Goal: Task Accomplishment & Management: Complete application form

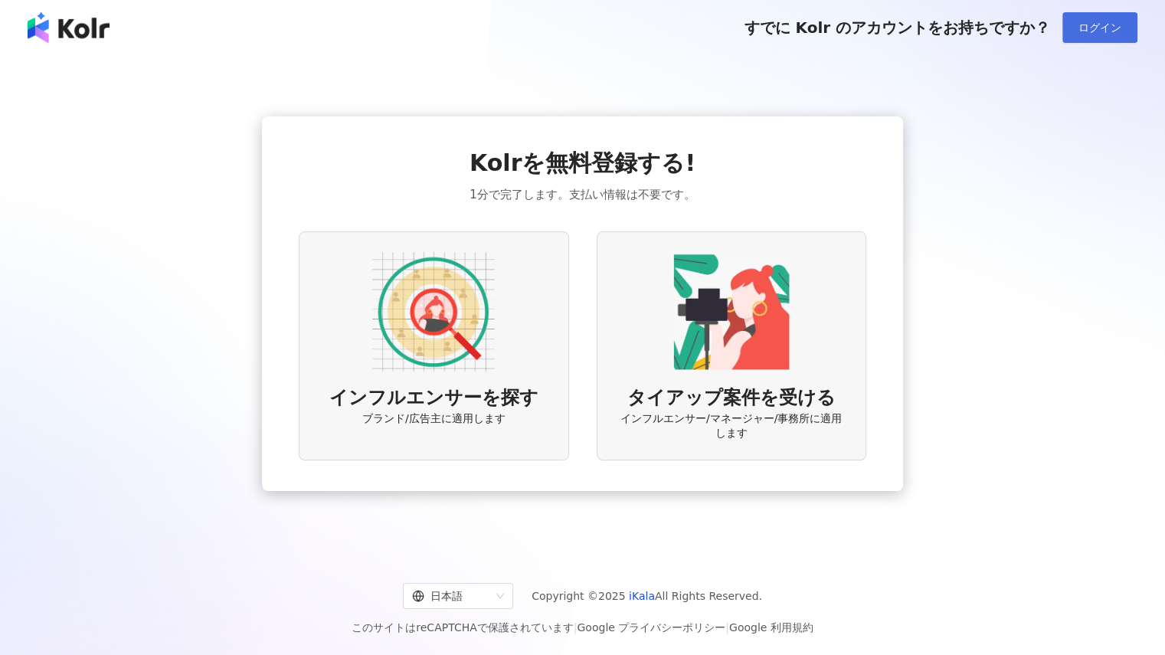
click at [1081, 30] on span "ログイン" at bounding box center [1100, 27] width 43 height 12
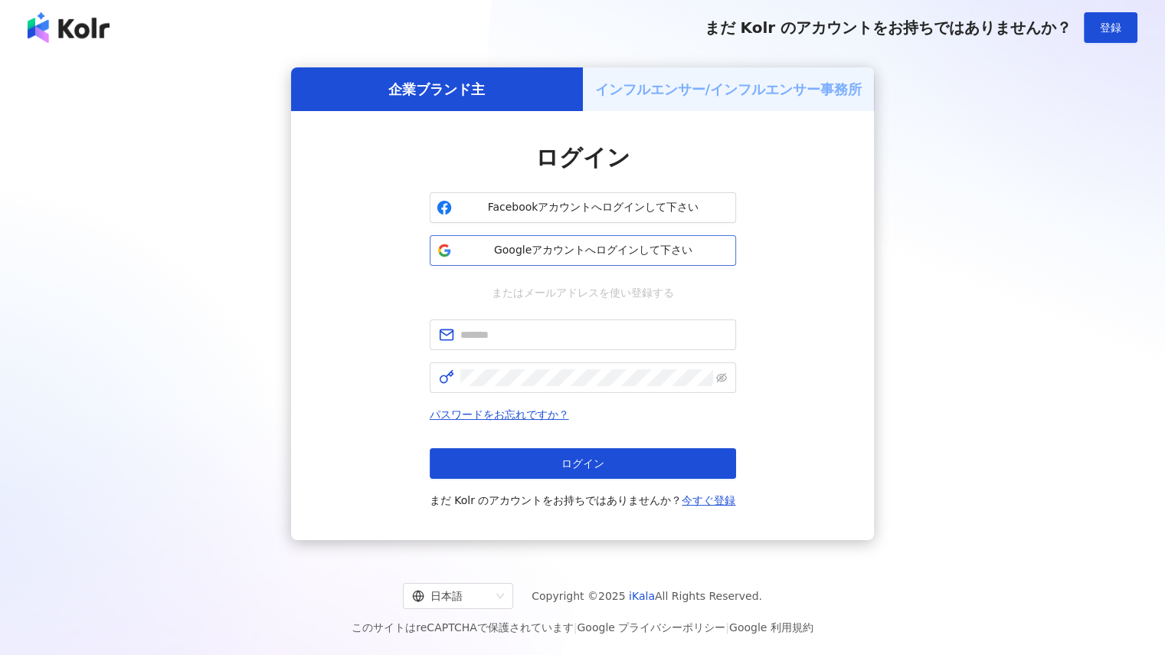
click at [657, 261] on button "Googleアカウントへログインして下さい" at bounding box center [583, 250] width 306 height 31
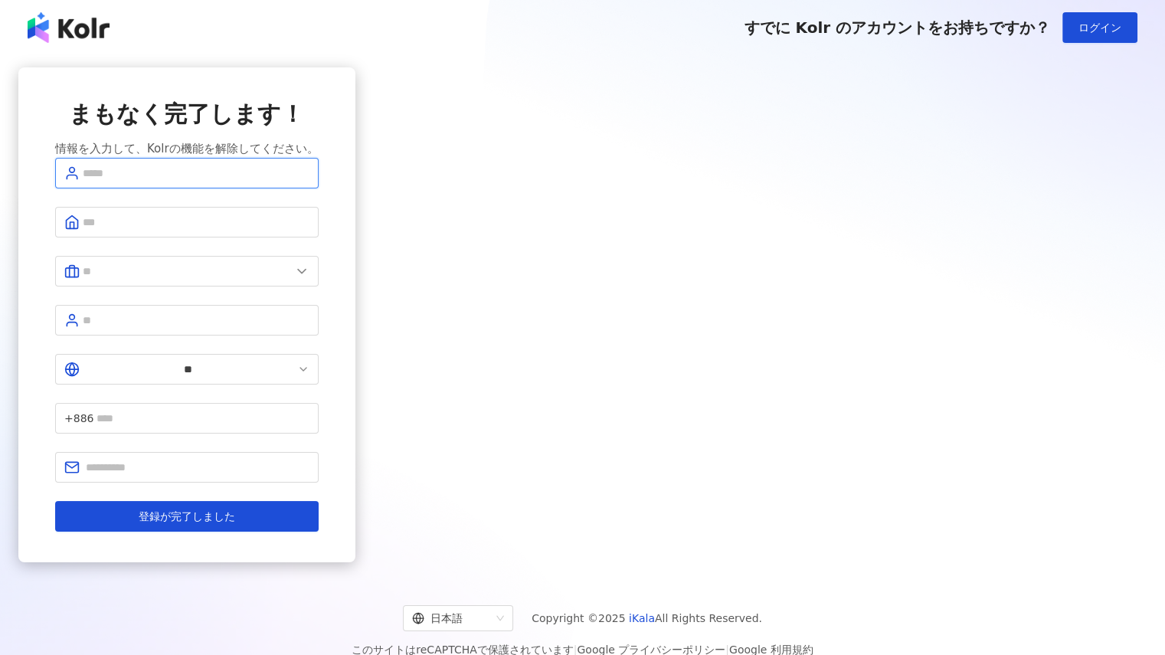
click at [309, 182] on input "text" at bounding box center [196, 173] width 227 height 17
type input "****"
click at [309, 364] on icon at bounding box center [303, 369] width 12 height 12
click at [309, 371] on icon at bounding box center [303, 369] width 12 height 12
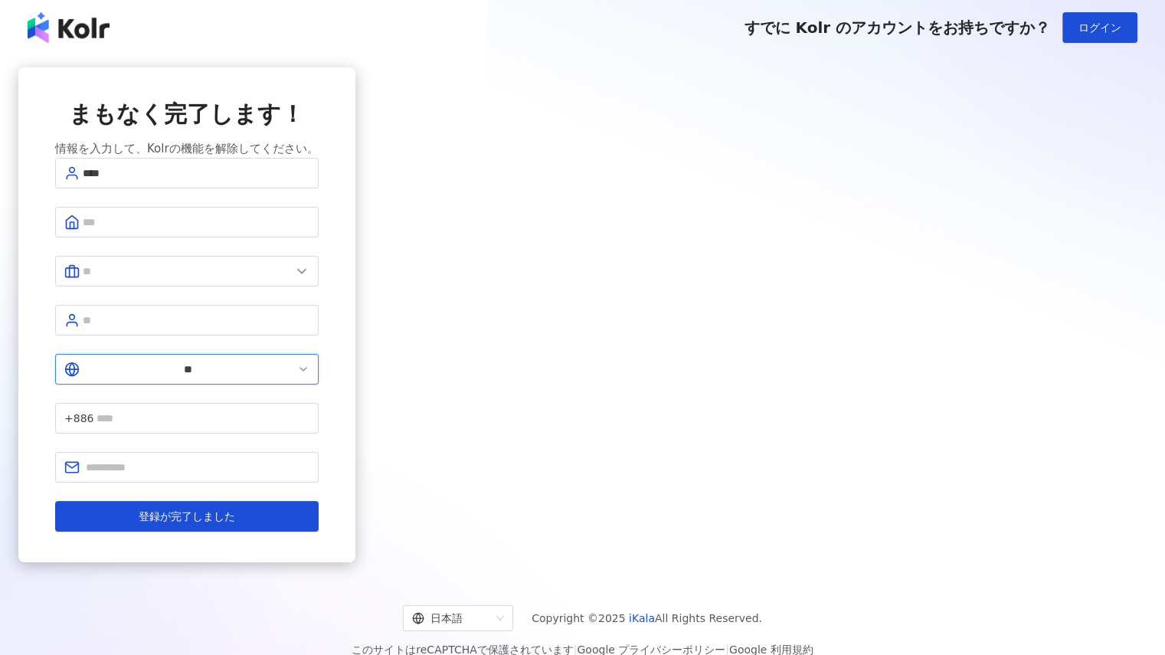
click at [294, 369] on input "**" at bounding box center [188, 369] width 211 height 17
click at [293, 484] on div "日本" at bounding box center [282, 475] width 21 height 17
type input "**"
click at [309, 410] on input "text" at bounding box center [199, 418] width 219 height 17
type input "**********"
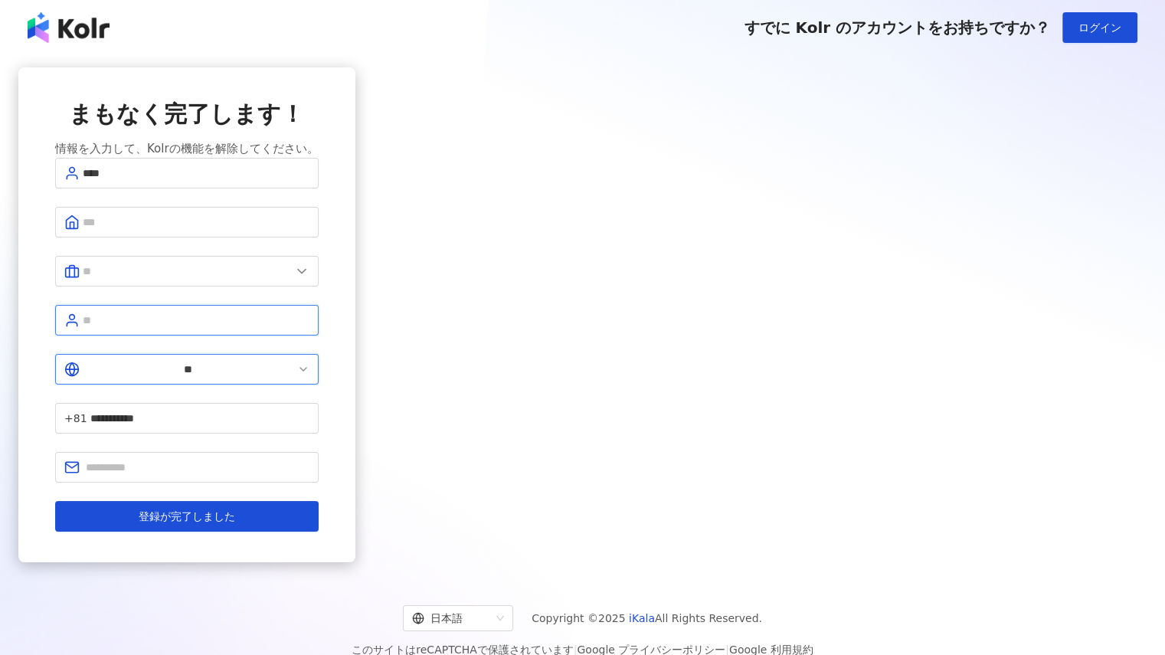
click at [309, 329] on input "text" at bounding box center [196, 320] width 227 height 17
type input "***"
click at [291, 278] on input "text" at bounding box center [187, 271] width 208 height 17
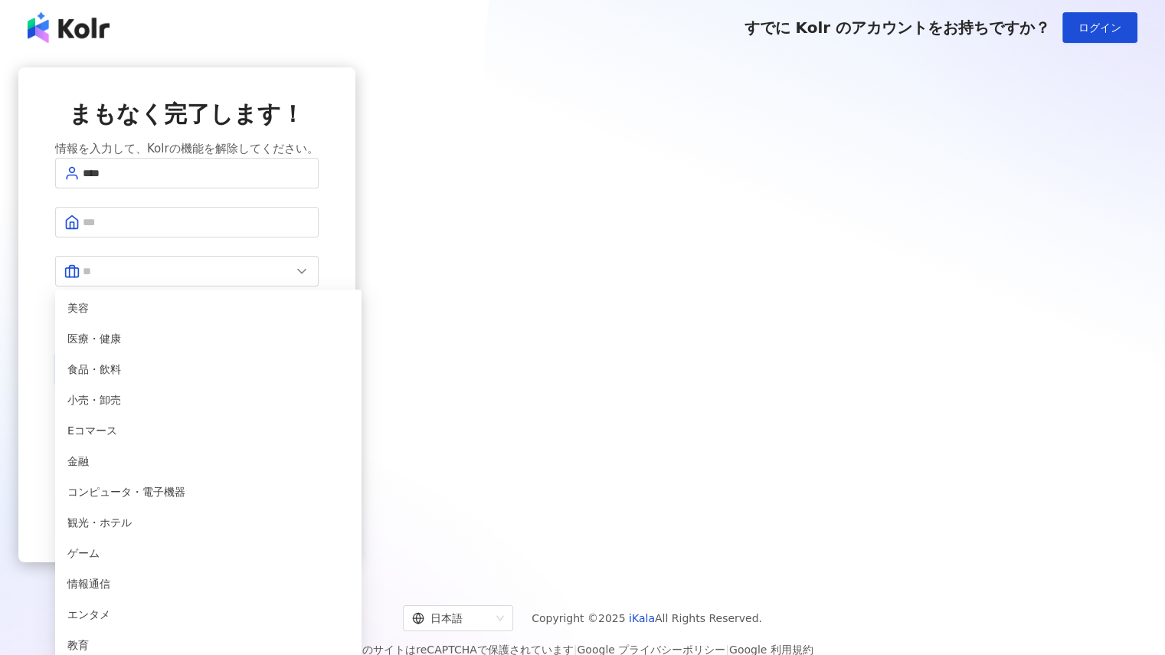
scroll to position [306, 0]
type input "**********"
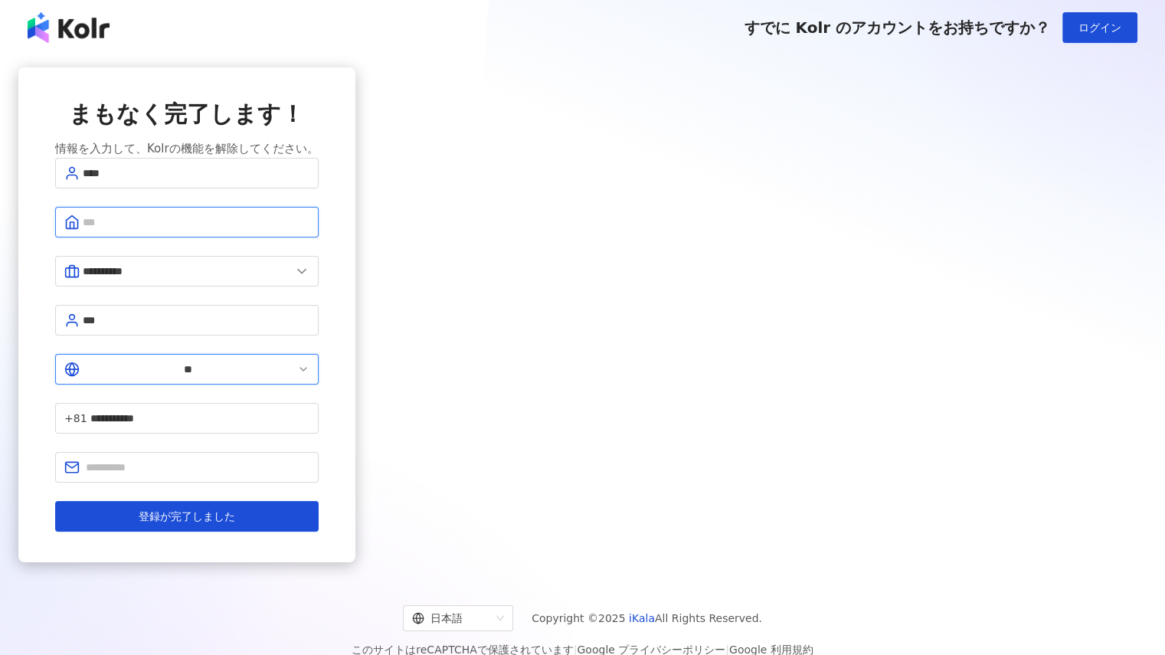
click at [309, 231] on input "text" at bounding box center [196, 222] width 227 height 17
type input "*******"
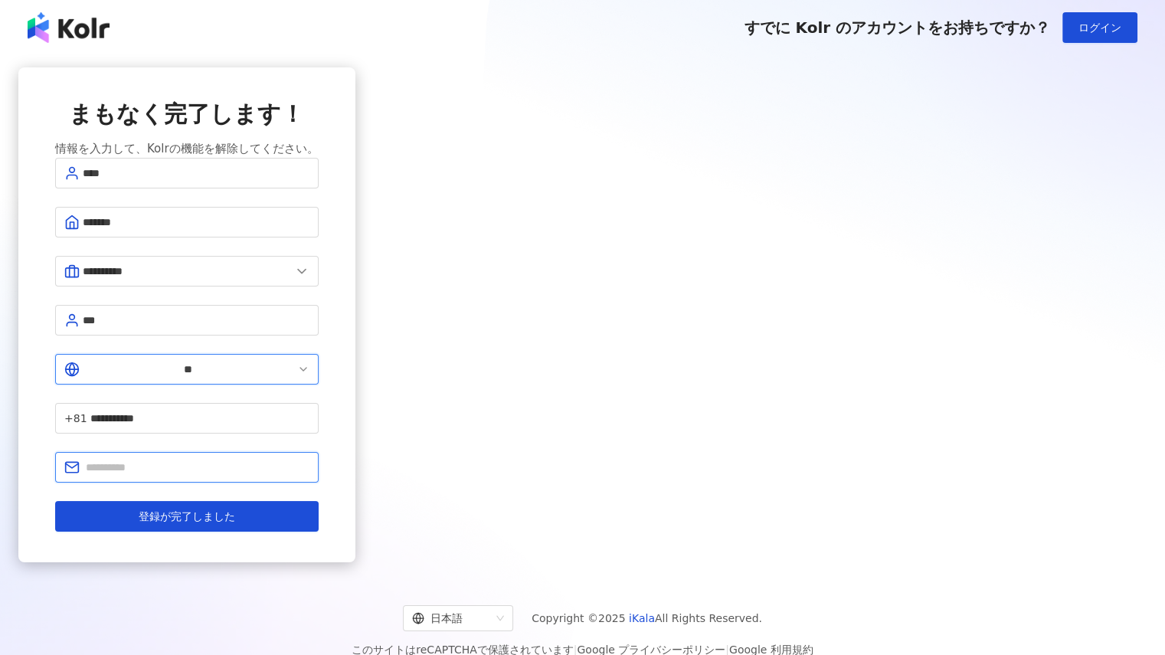
click at [309, 459] on input "text" at bounding box center [198, 467] width 224 height 17
type input "*"
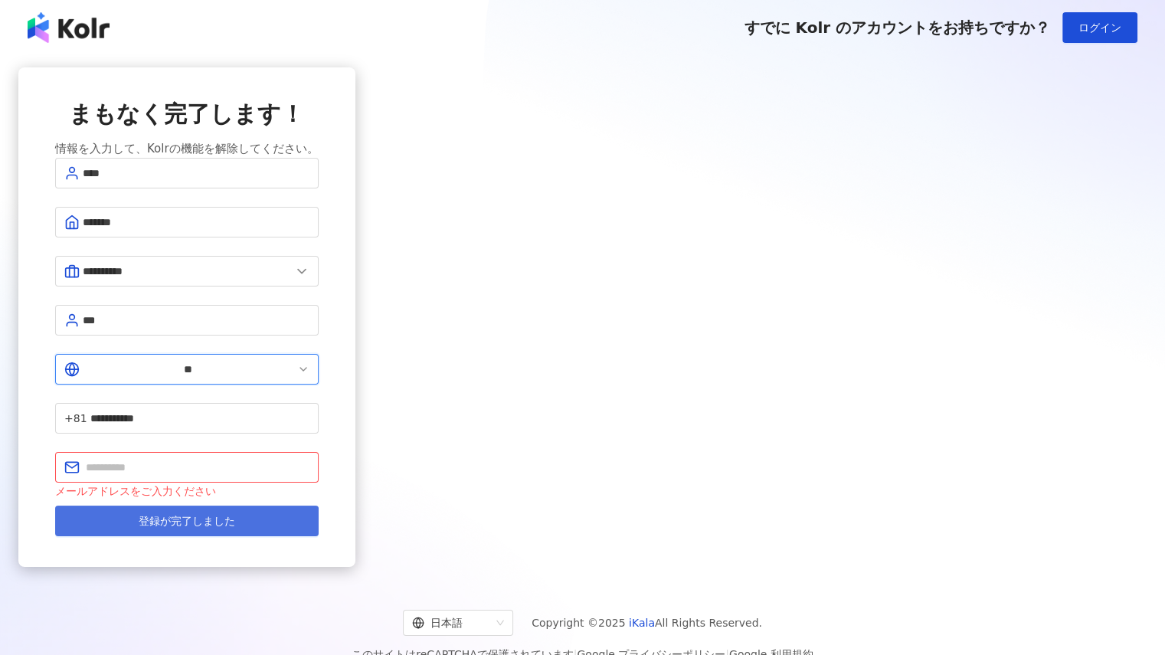
click at [319, 506] on button "登録が完了しました" at bounding box center [187, 521] width 264 height 31
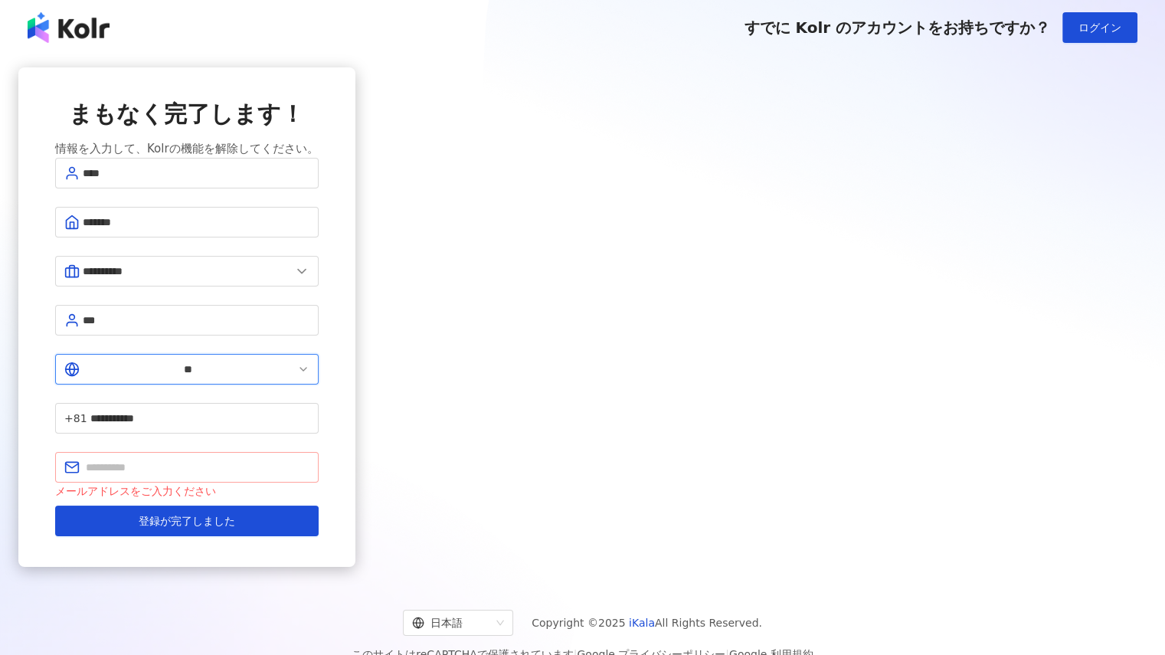
click at [319, 452] on span at bounding box center [187, 467] width 264 height 31
click at [309, 459] on input "text" at bounding box center [198, 467] width 224 height 17
type input "*"
type input "**********"
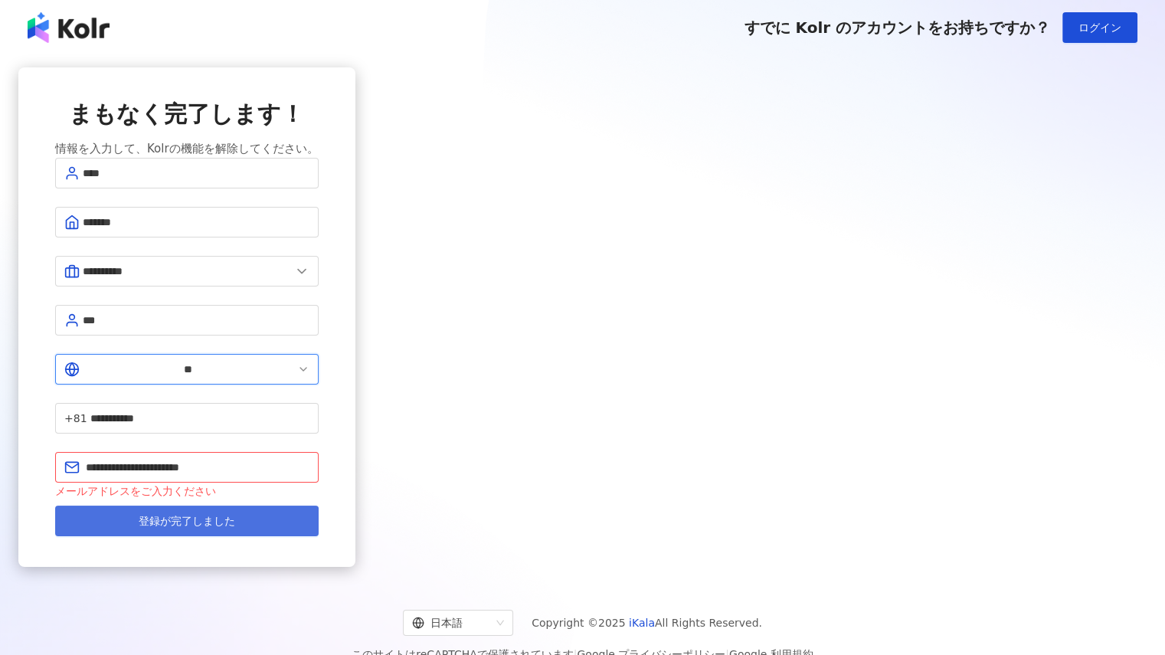
click at [235, 515] on span "登録が完了しました" at bounding box center [187, 521] width 97 height 12
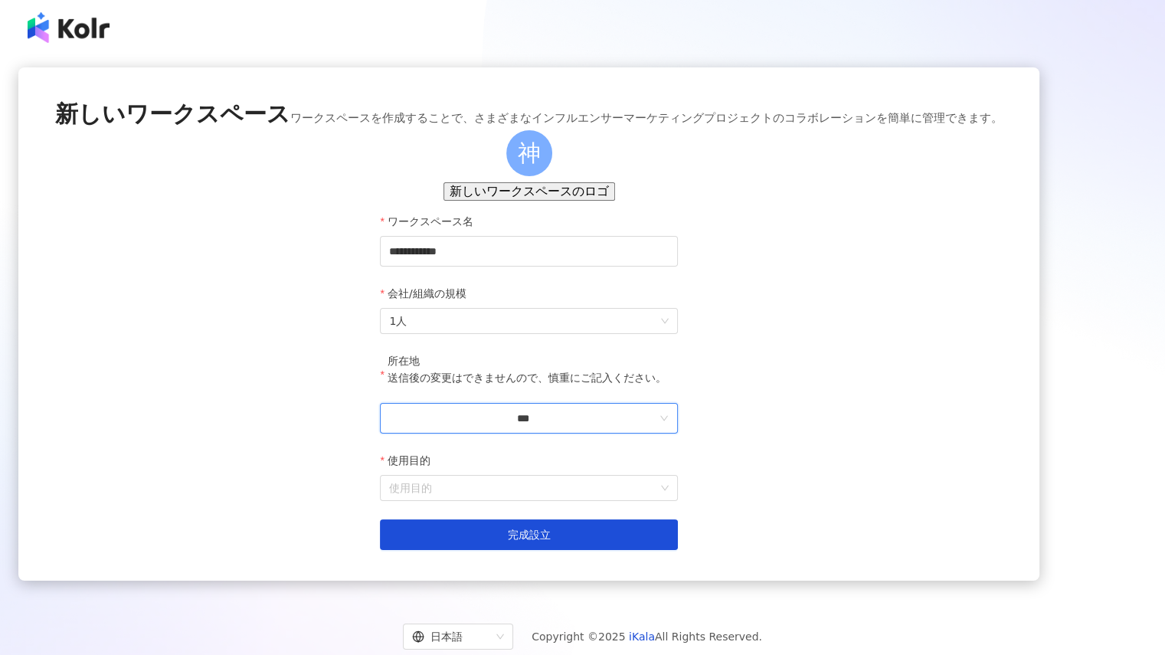
click at [544, 427] on input "***" at bounding box center [522, 418] width 267 height 17
click at [653, 423] on div "日本" at bounding box center [663, 431] width 21 height 17
click at [503, 500] on input "使用目的" at bounding box center [528, 488] width 279 height 25
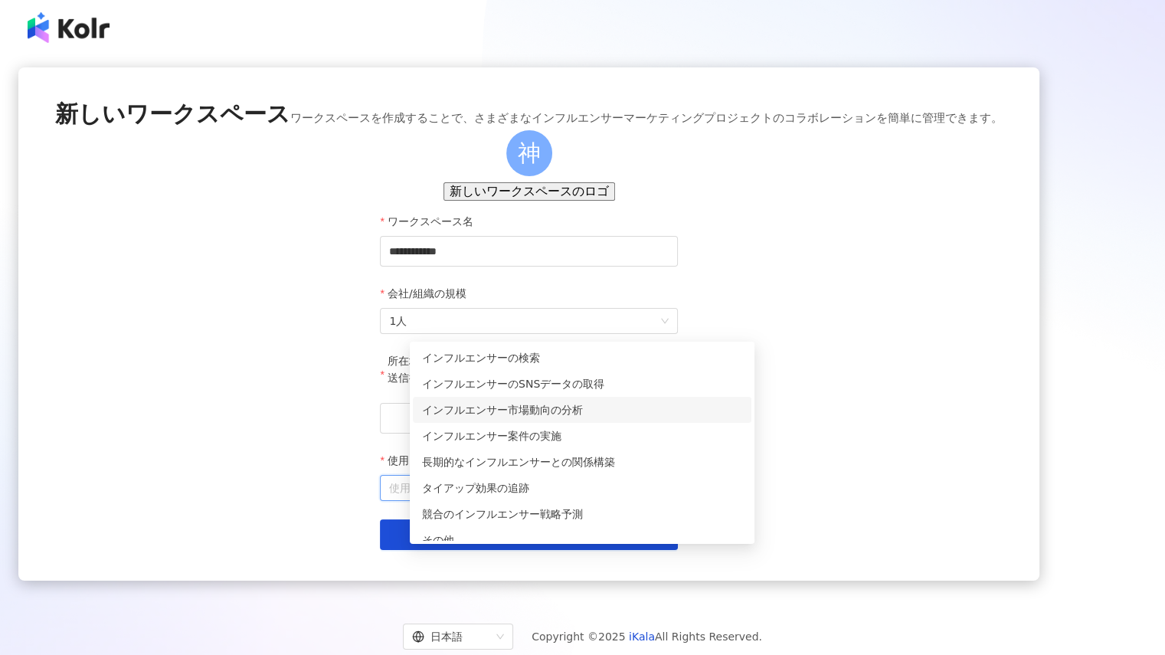
click at [552, 407] on div "インフルエンサー市場動向の分析" at bounding box center [582, 409] width 320 height 17
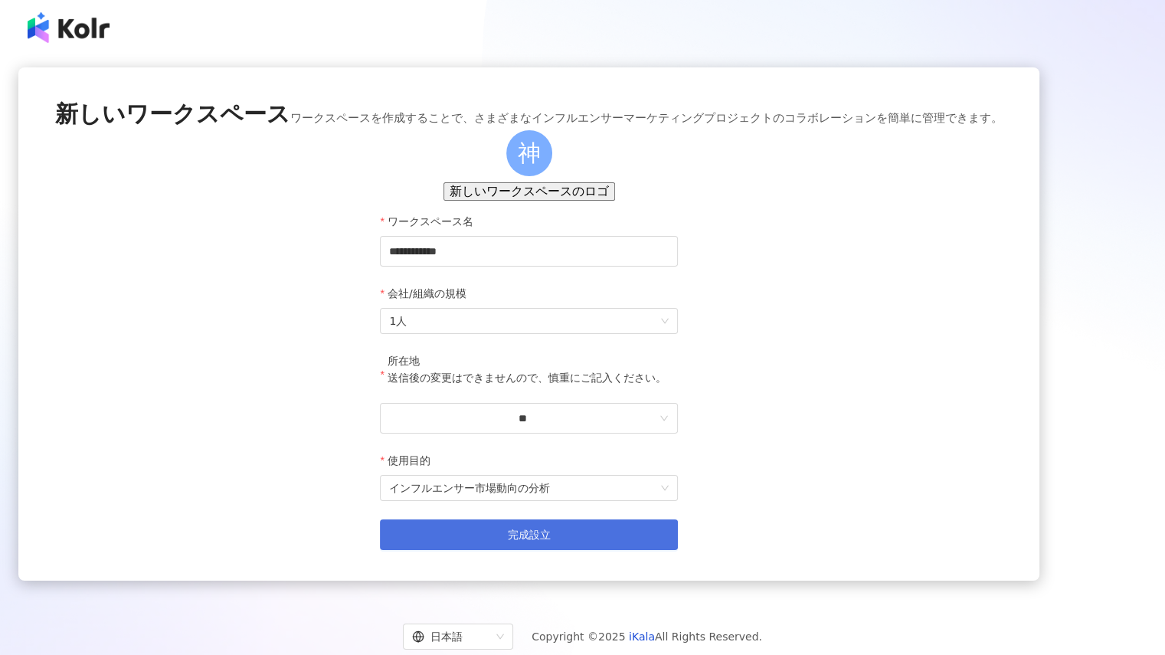
click at [538, 550] on button "完成設立" at bounding box center [528, 534] width 297 height 31
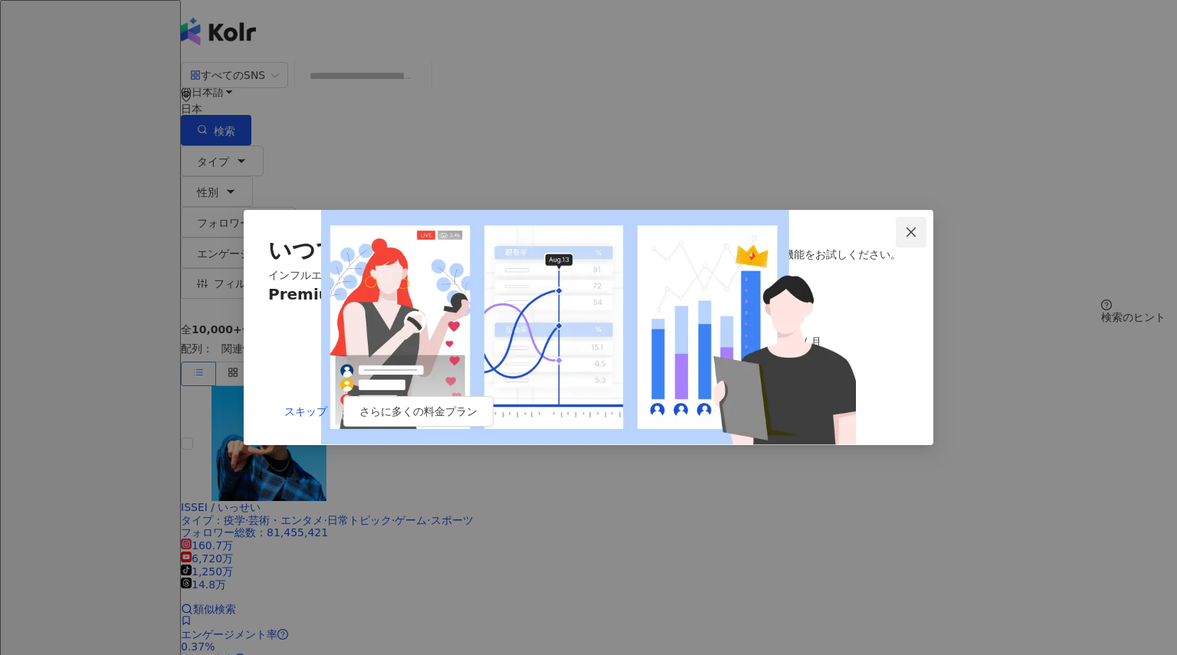
click at [914, 226] on icon "close" at bounding box center [911, 232] width 12 height 12
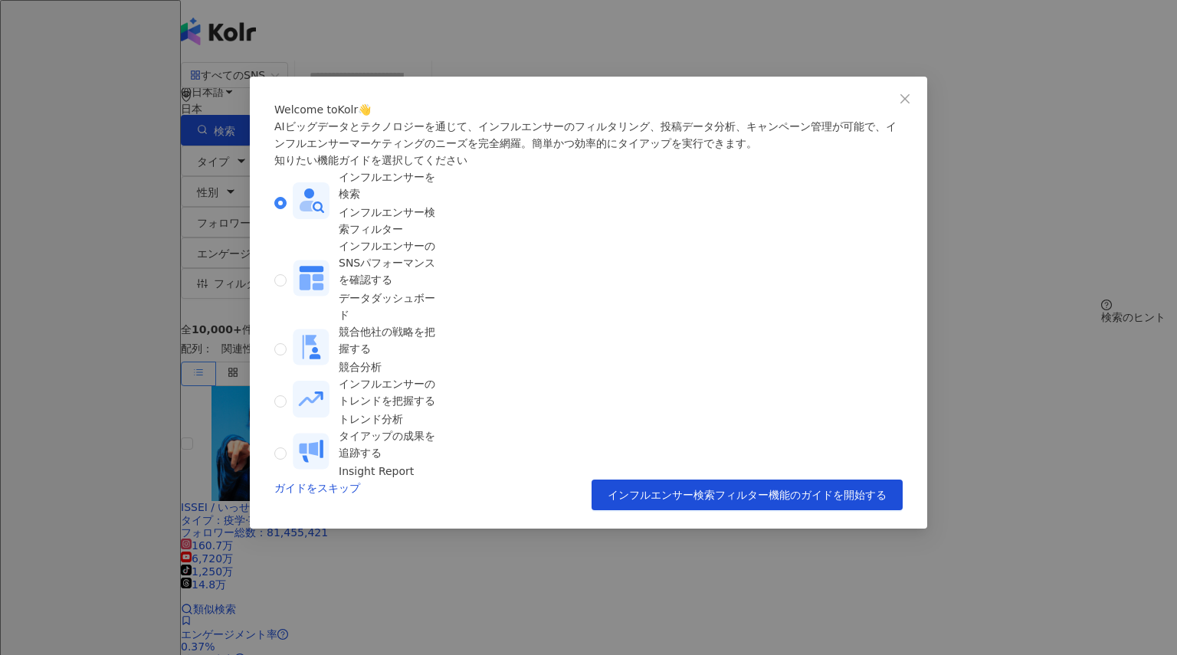
click at [452, 373] on div "インフルエンサーを検索 インフルエンサー検索フィルター インフルエンサーのSNSパフォーマンスを確認する データダッシュボード 競合他社の戦略を把握する 競合…" at bounding box center [363, 324] width 178 height 311
click at [440, 288] on div "インフルエンサーのSNSパフォーマンスを確認する" at bounding box center [389, 262] width 101 height 51
click at [446, 323] on span "競合他社の戦略を把握する 競合分析" at bounding box center [366, 349] width 159 height 52
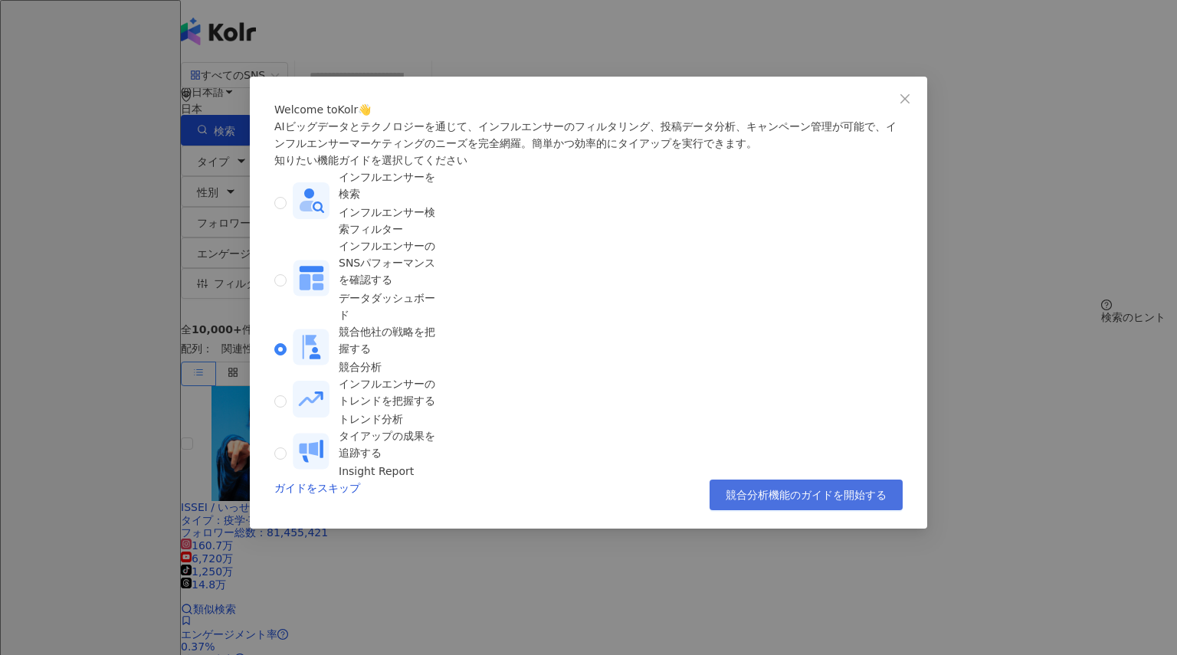
click at [781, 501] on span "競合分析機能のガイドを開始する" at bounding box center [805, 495] width 161 height 12
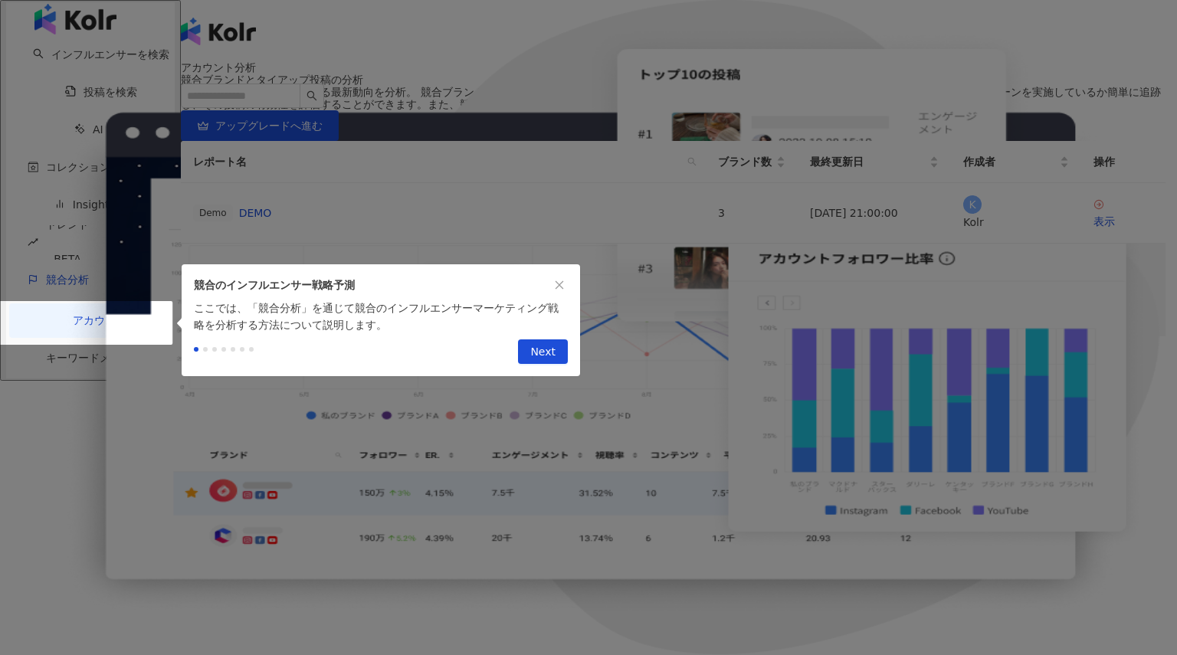
click at [545, 350] on span "Next" at bounding box center [542, 352] width 25 height 25
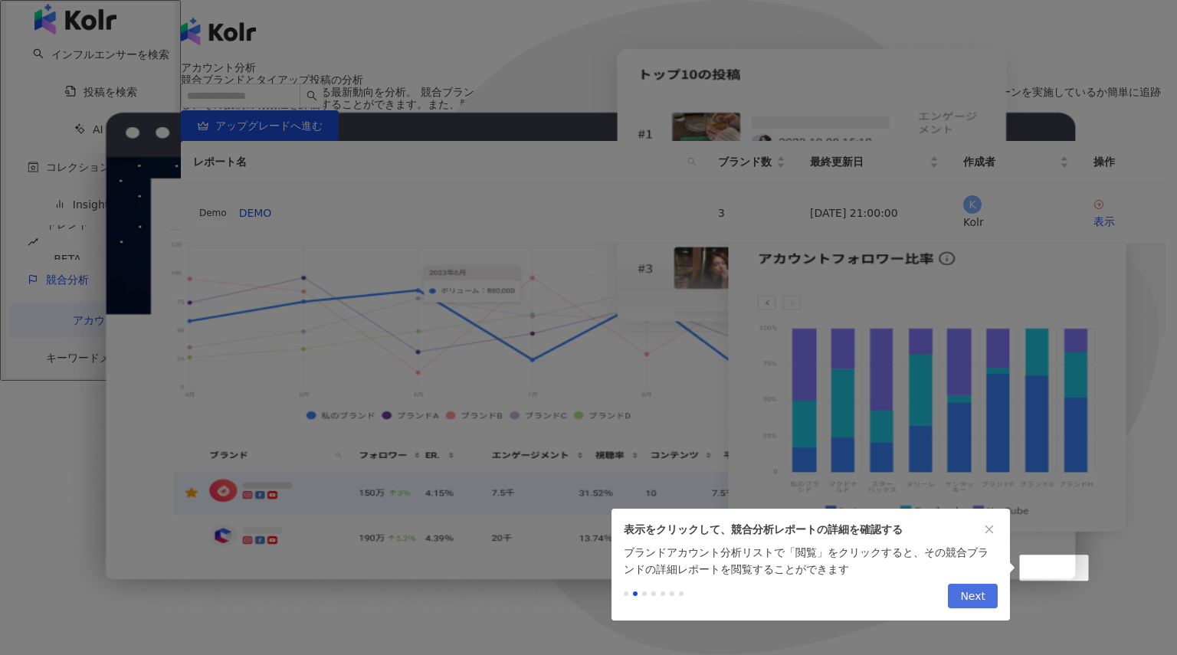
click at [989, 608] on button "Next" at bounding box center [973, 596] width 50 height 25
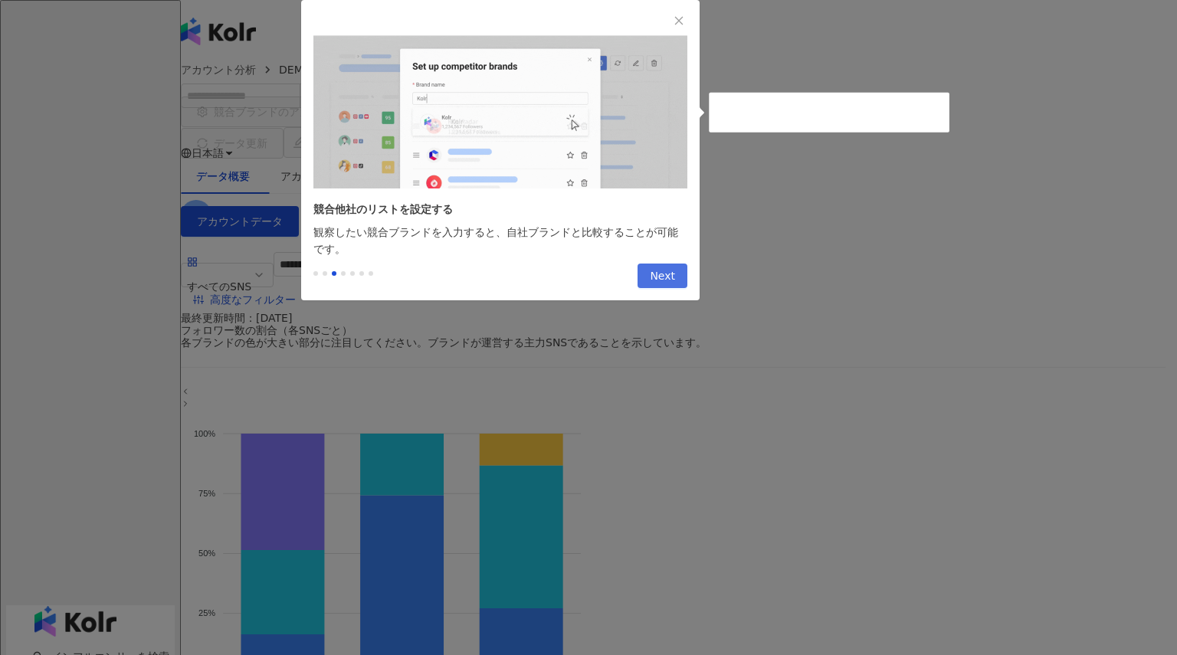
click at [667, 283] on span "Next" at bounding box center [662, 276] width 25 height 25
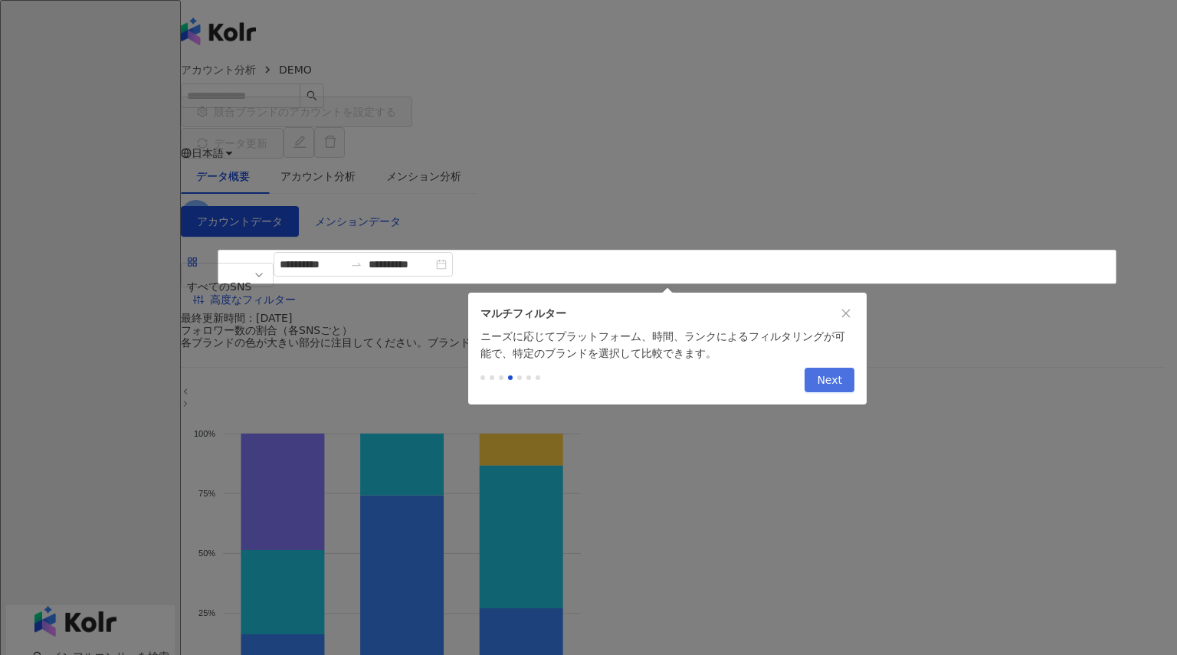
click at [840, 380] on span "Next" at bounding box center [829, 380] width 25 height 25
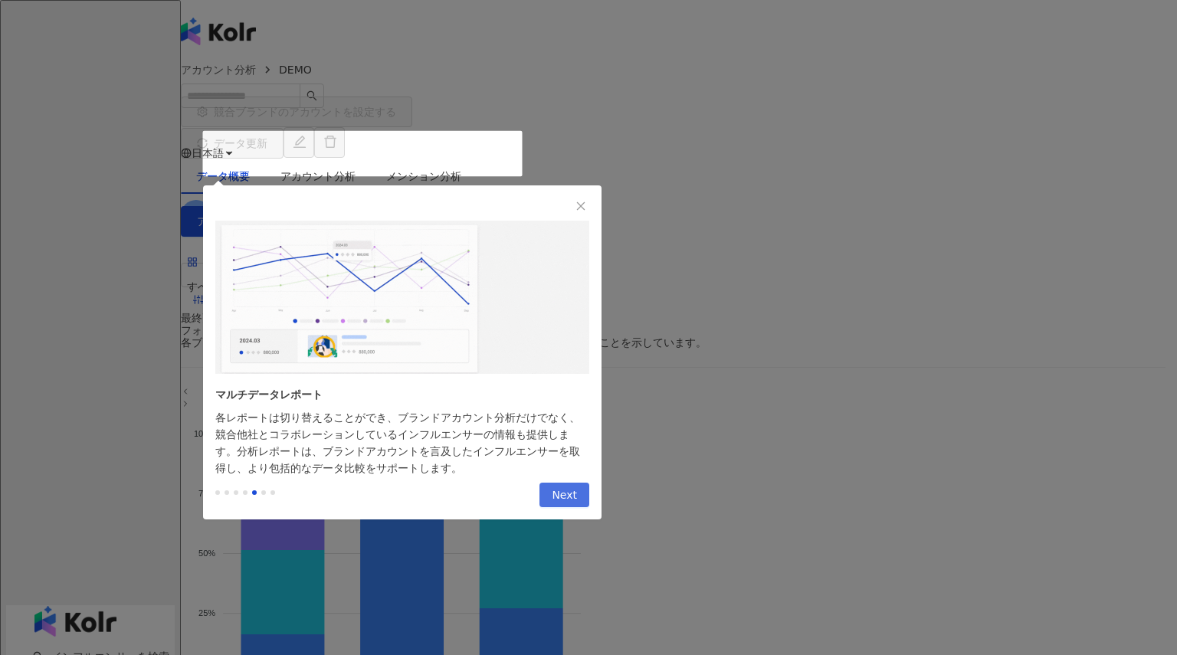
click at [564, 508] on span "Next" at bounding box center [564, 495] width 25 height 25
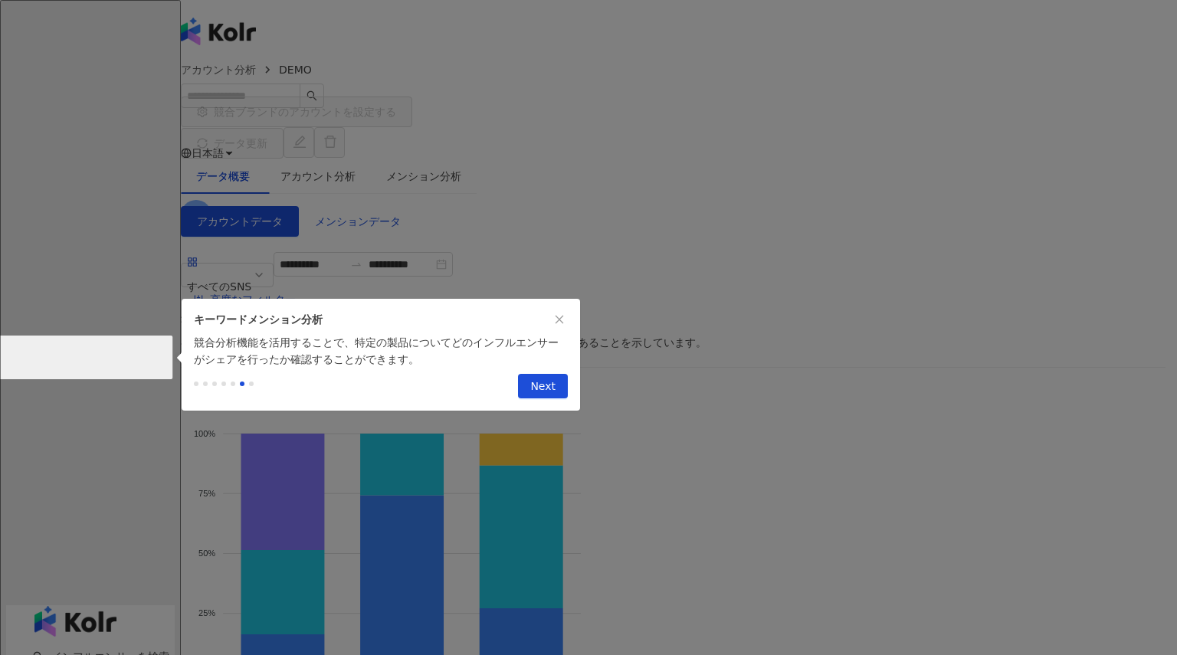
click at [543, 374] on div "Previous Next" at bounding box center [381, 389] width 398 height 43
click at [543, 391] on span "Next" at bounding box center [542, 387] width 25 height 25
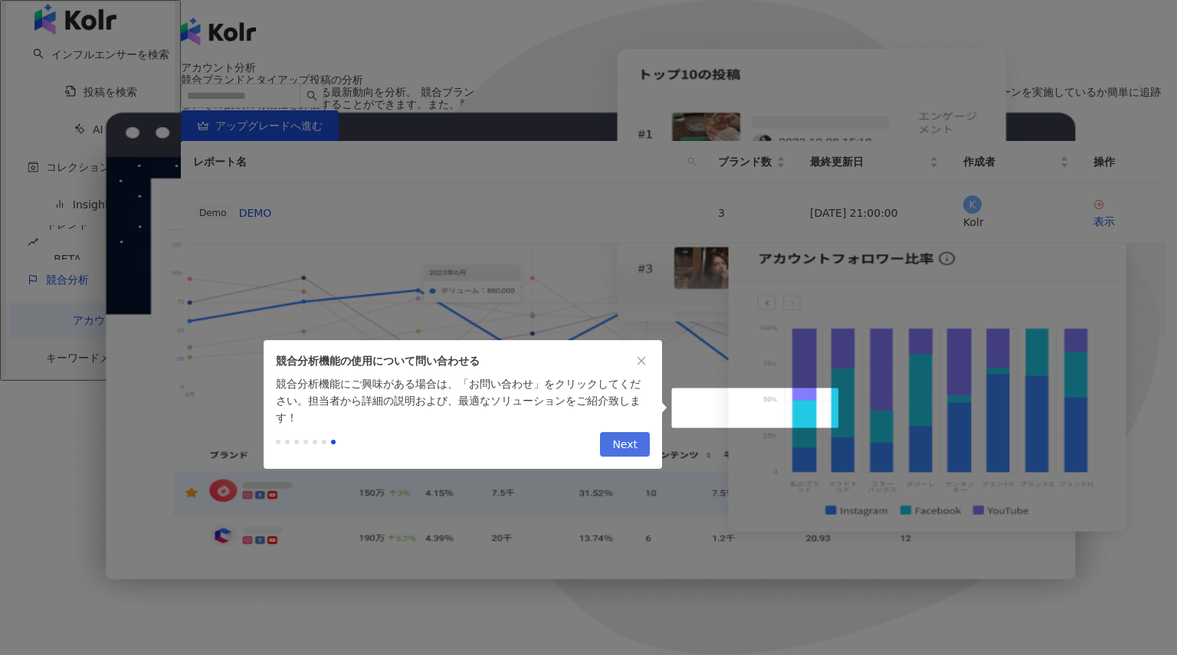
click at [633, 452] on span "Next" at bounding box center [624, 445] width 25 height 25
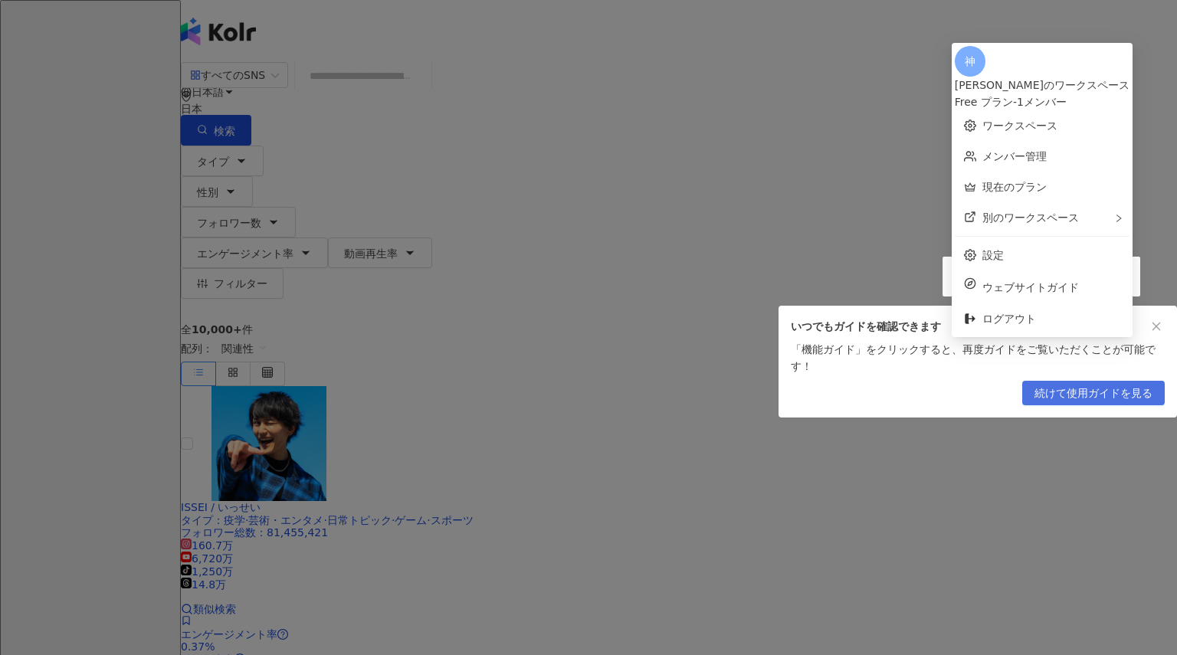
click at [1072, 398] on span "続けて使用ガイドを見る" at bounding box center [1093, 394] width 118 height 25
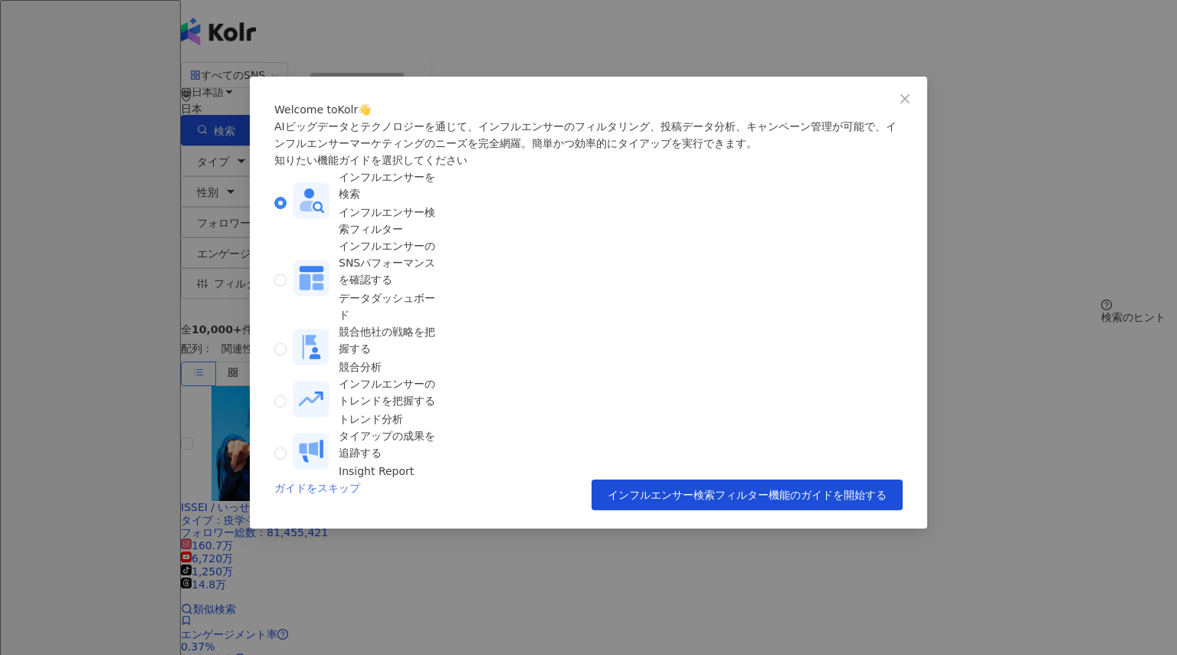
click at [342, 506] on link "ガイドをスキップ" at bounding box center [317, 495] width 86 height 31
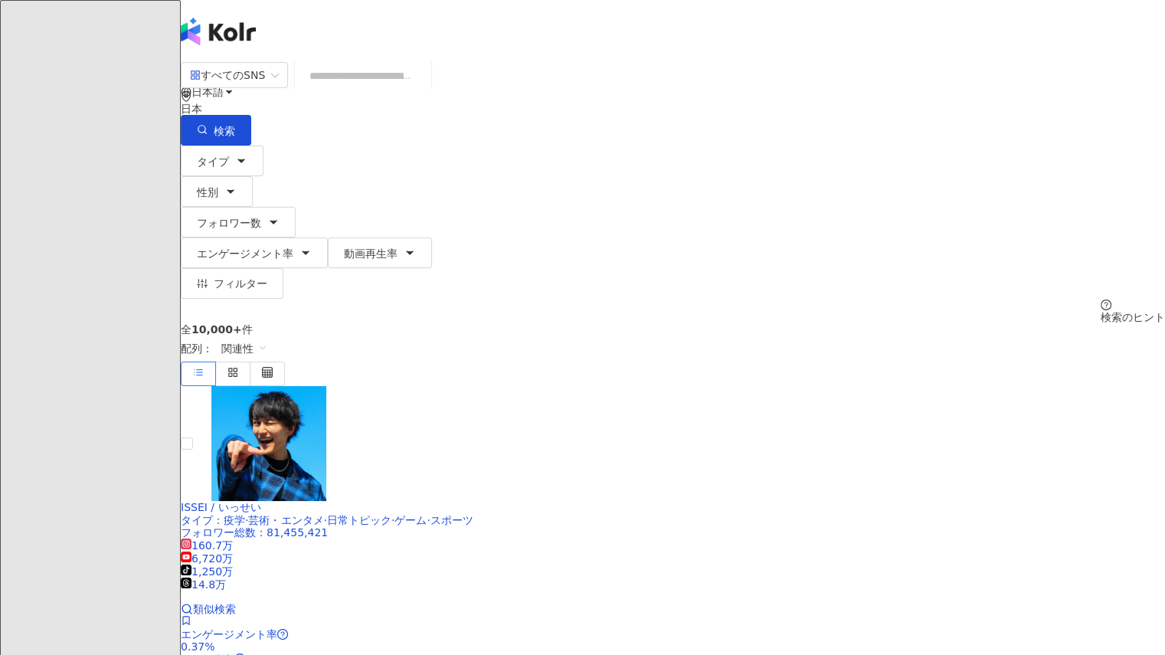
click at [425, 90] on input "search" at bounding box center [363, 75] width 124 height 29
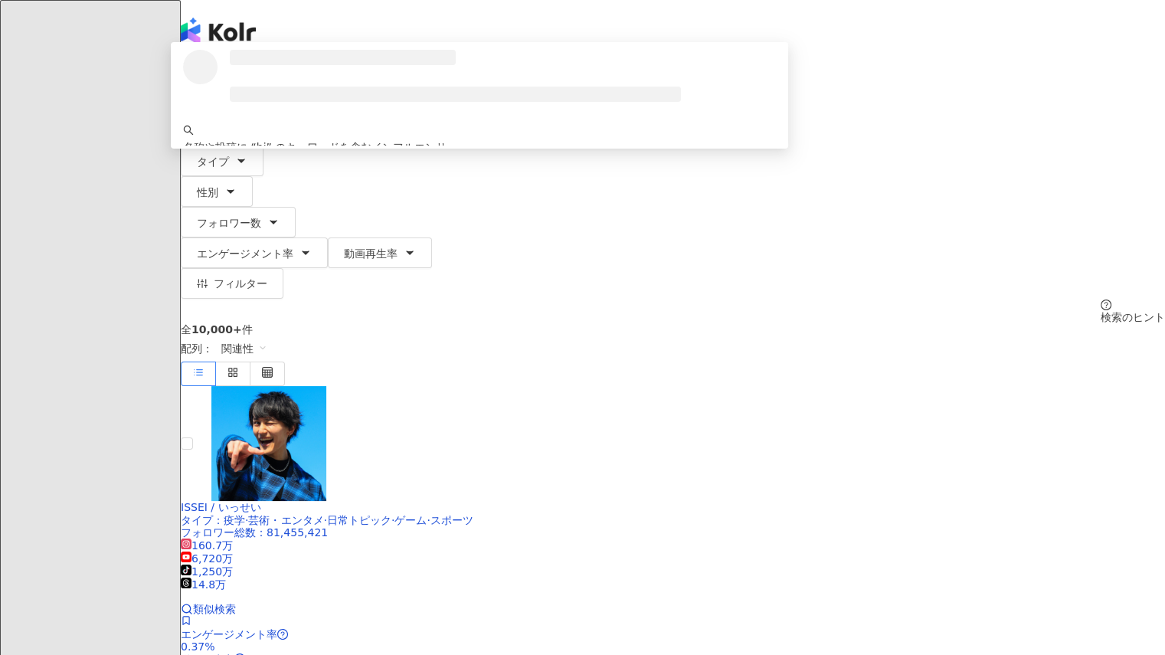
type input "*"
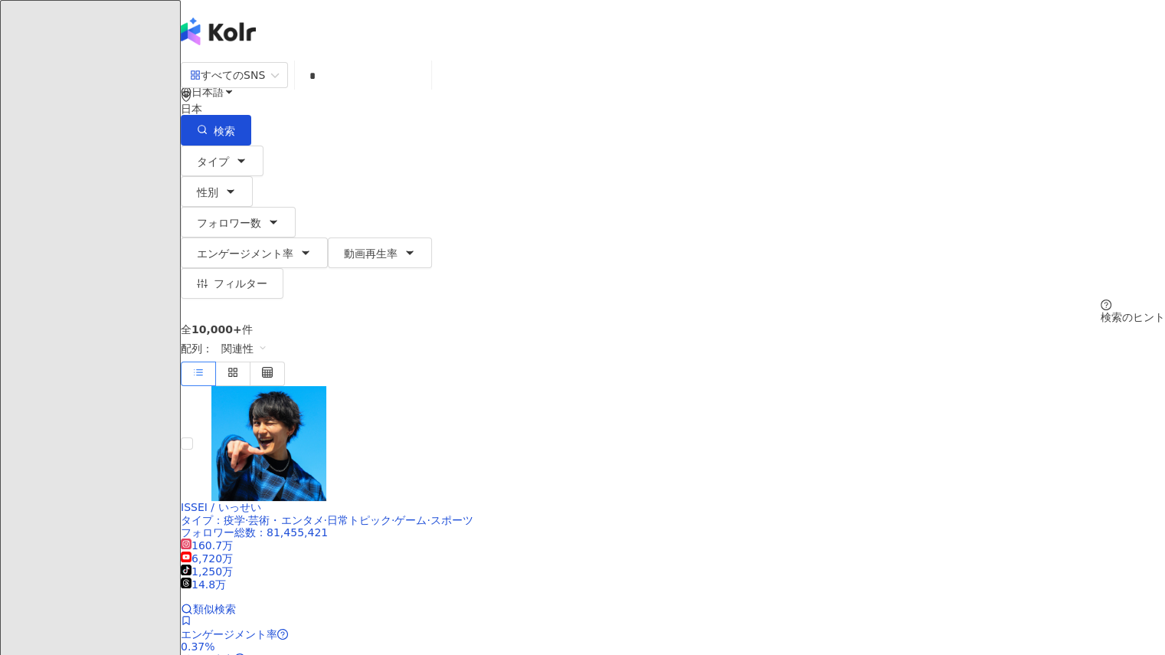
type input "*"
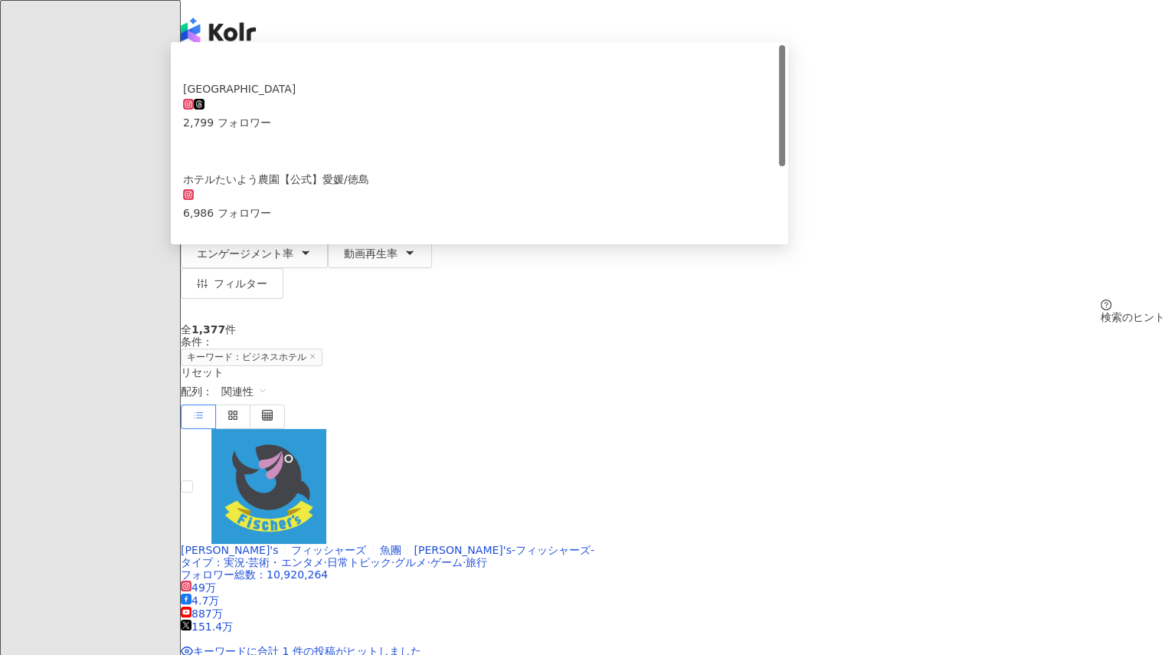
type input "*"
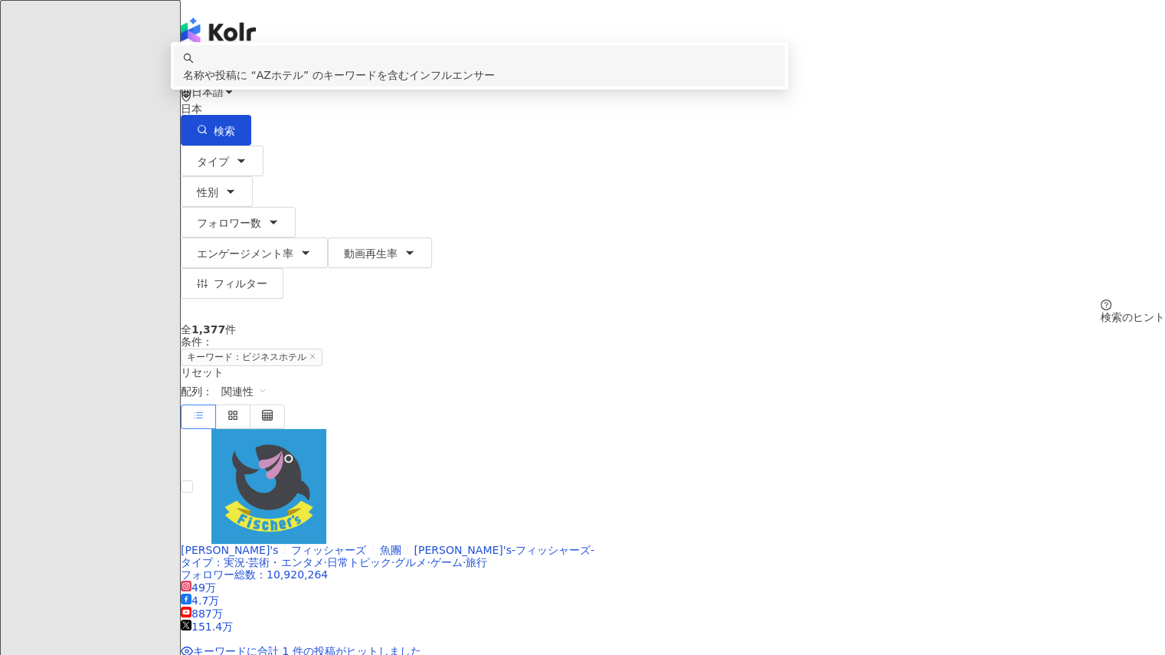
click at [506, 84] on div "名称や投稿に “ AZホテル ” のキーワードを含むインフルエンサー" at bounding box center [479, 75] width 593 height 17
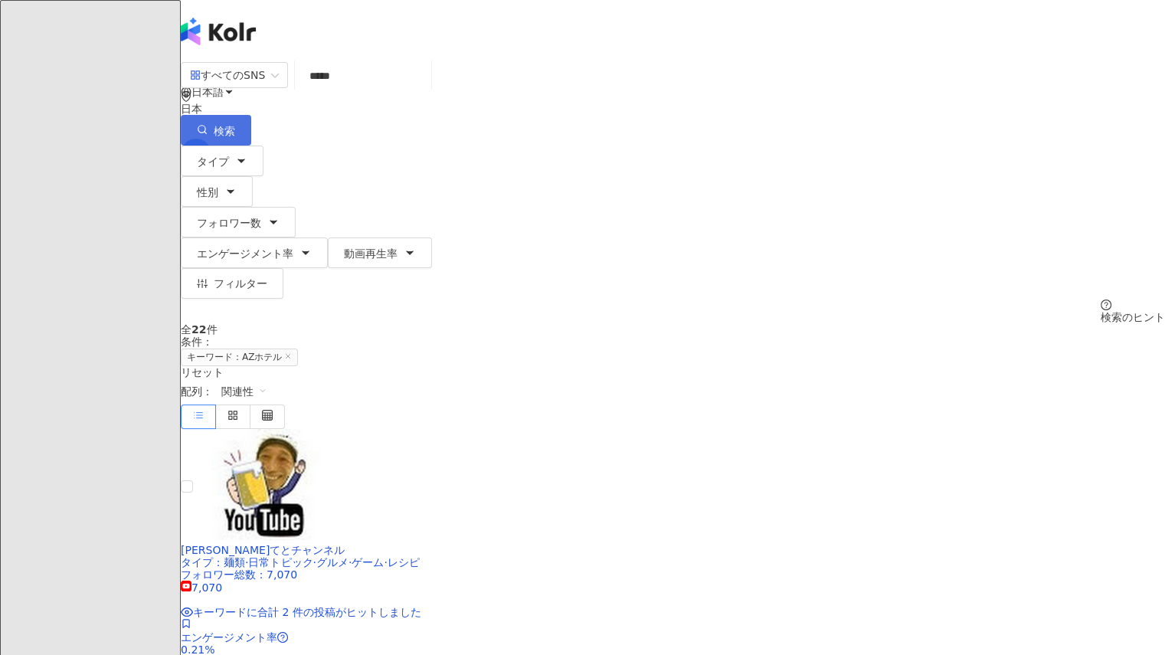
click at [207, 132] on line "button" at bounding box center [206, 133] width 2 height 2
click at [425, 90] on input "*****" at bounding box center [363, 75] width 124 height 29
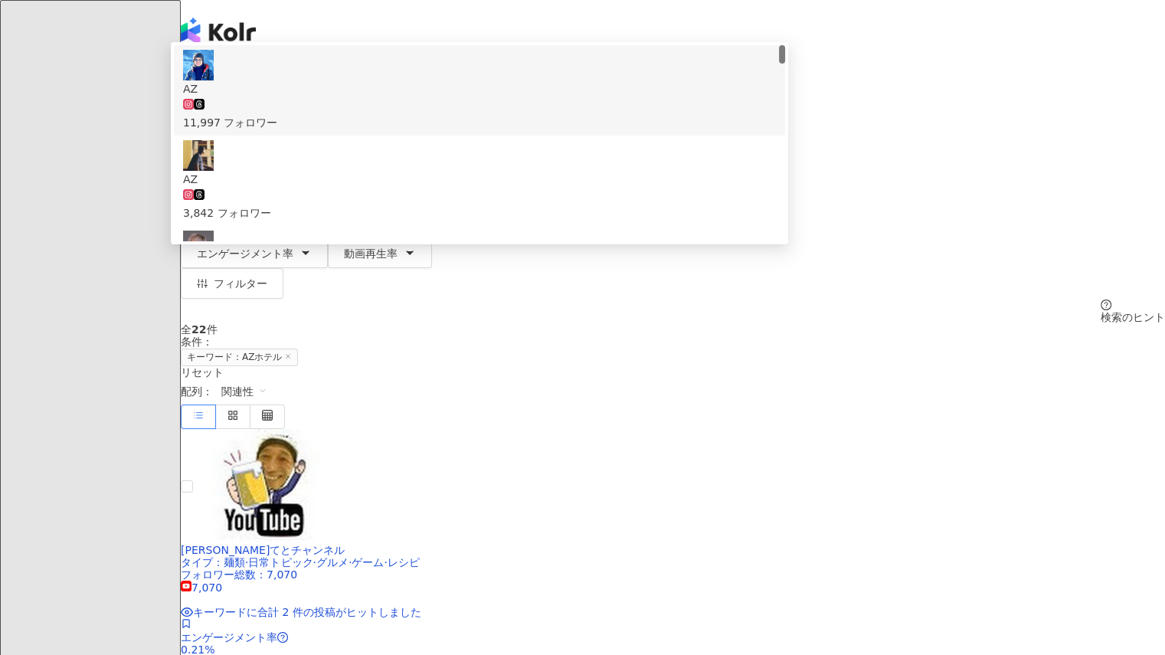
type input "*"
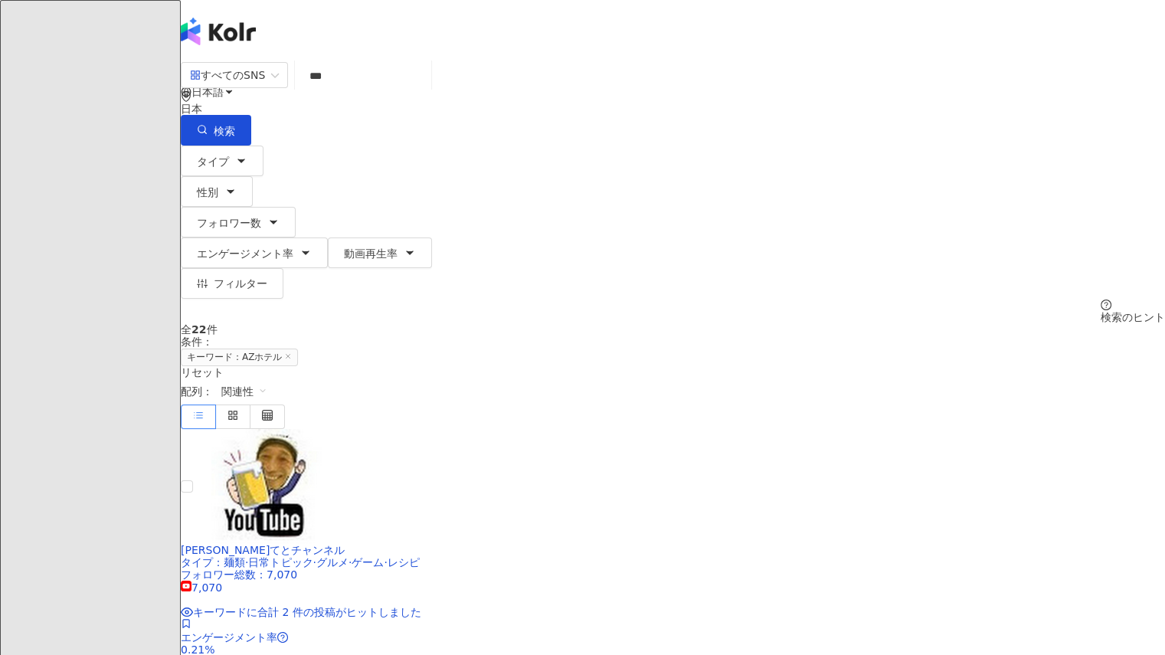
type input "***"
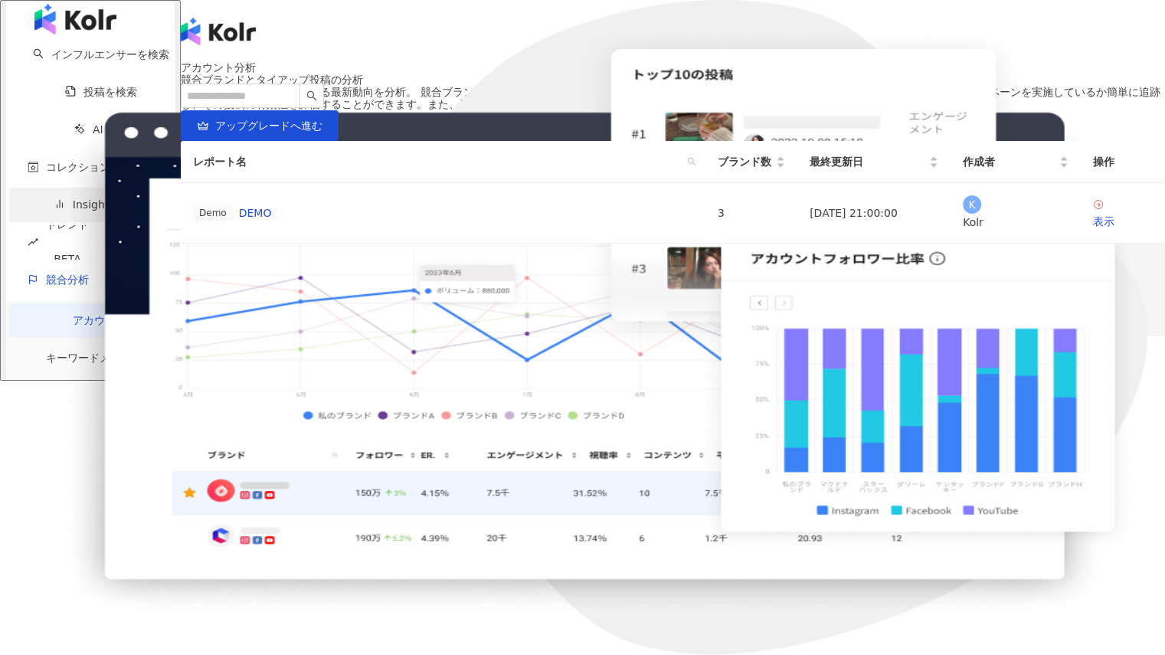
click at [113, 211] on link "Insight Report" at bounding box center [100, 204] width 93 height 12
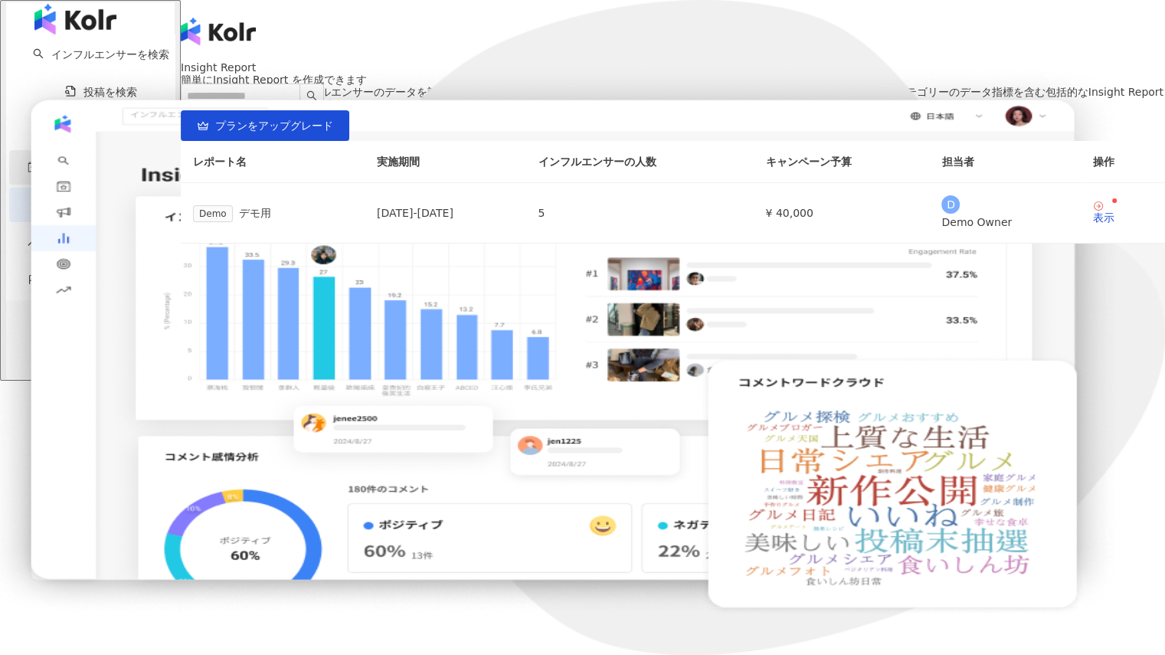
click at [98, 184] on span "コレクション" at bounding box center [78, 167] width 64 height 34
click at [100, 136] on link "AI 検索" at bounding box center [101, 129] width 54 height 12
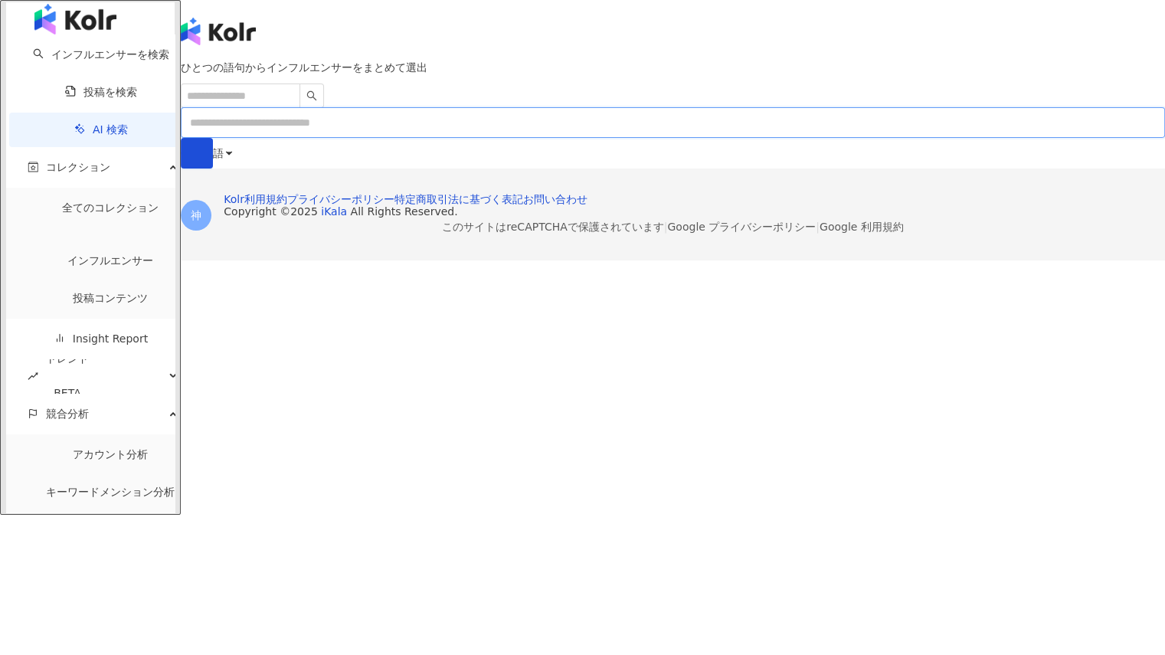
click at [424, 138] on input "text" at bounding box center [673, 122] width 984 height 31
type input "*****"
click at [181, 138] on button "submit" at bounding box center [197, 153] width 32 height 31
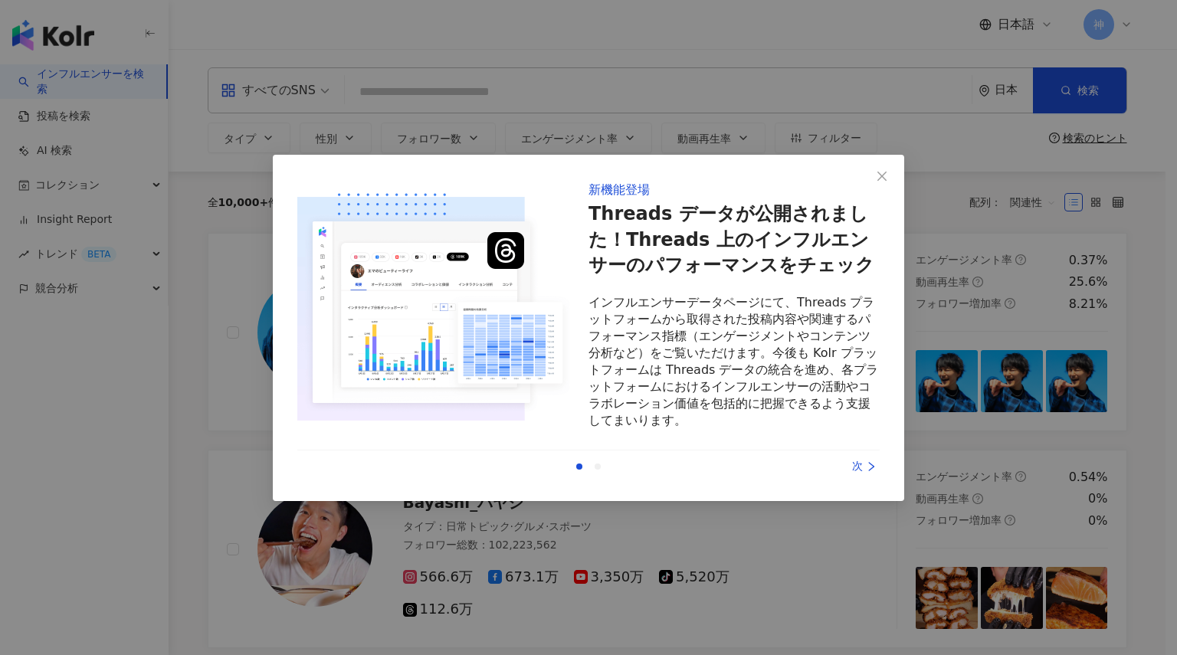
click at [857, 468] on div "次" at bounding box center [822, 466] width 115 height 17
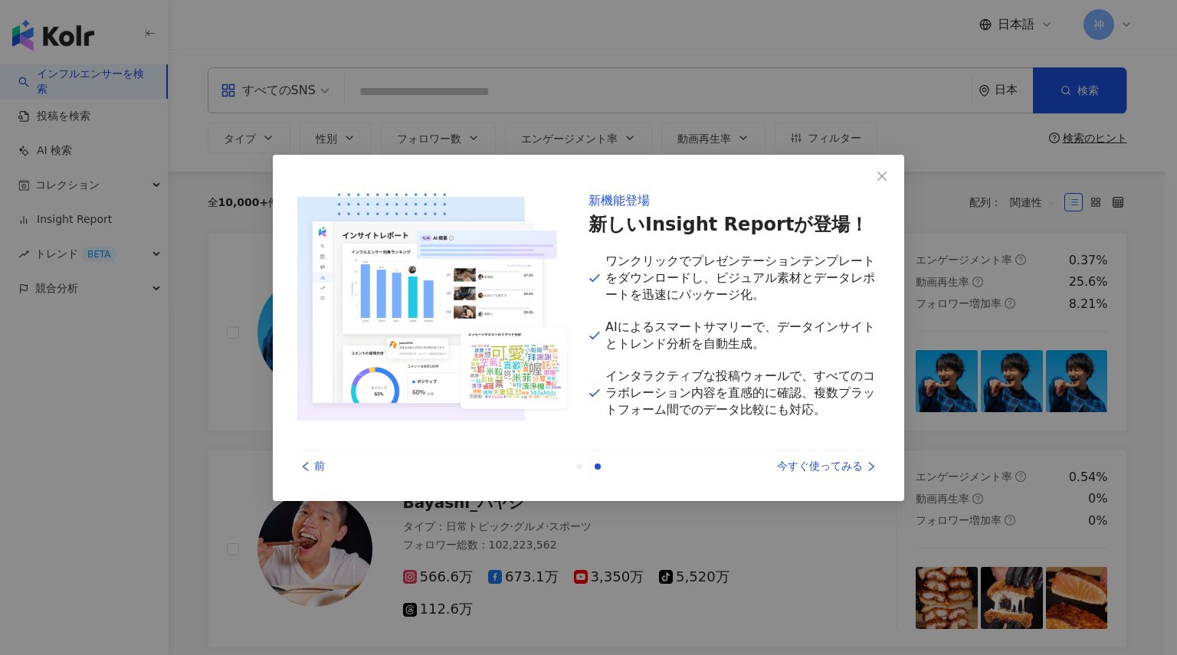
click at [857, 468] on div "今すぐ使ってみる" at bounding box center [822, 466] width 115 height 17
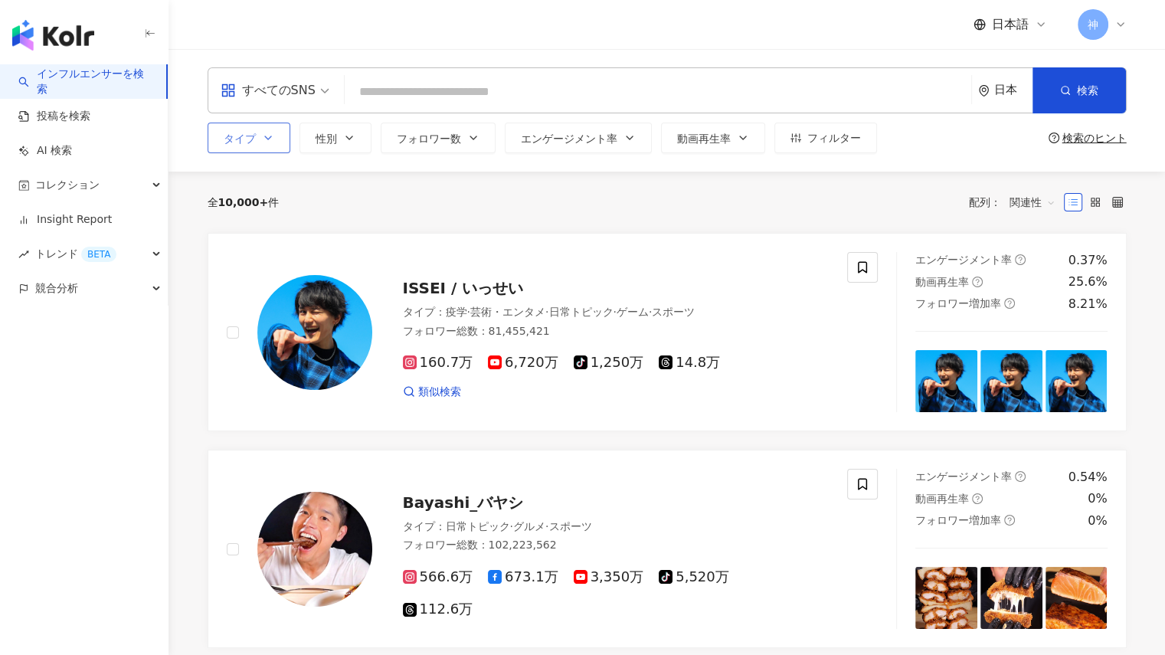
click at [269, 142] on icon "button" at bounding box center [268, 138] width 12 height 12
